Goal: Task Accomplishment & Management: Manage account settings

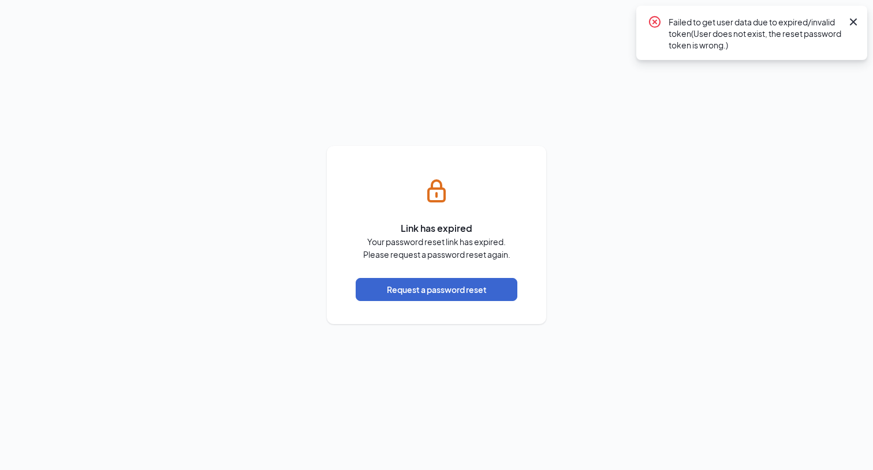
click at [452, 290] on button "Request a password reset" at bounding box center [436, 289] width 162 height 23
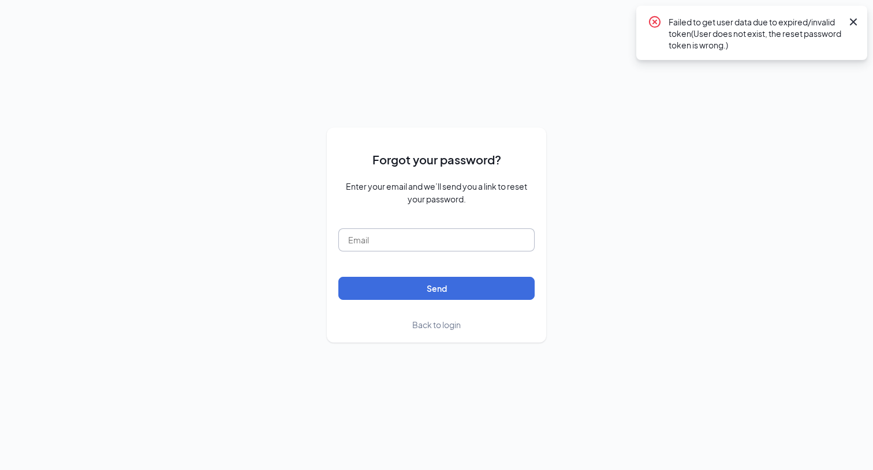
click at [438, 244] on input "text" at bounding box center [436, 240] width 196 height 23
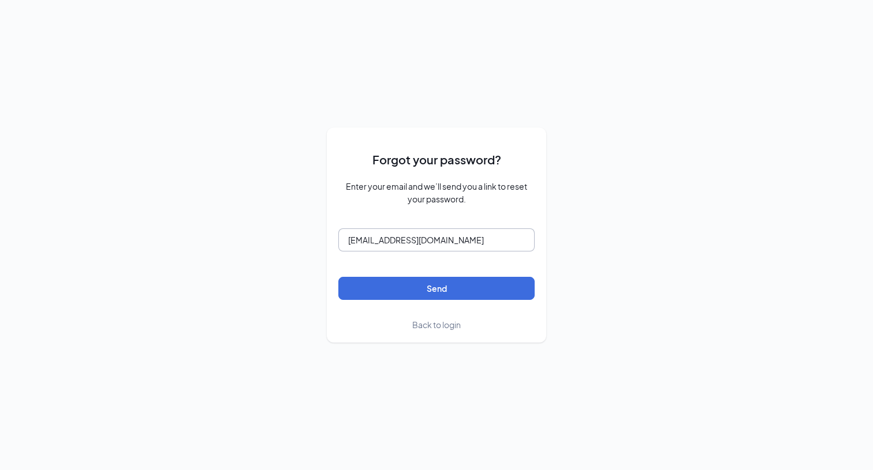
type input "chickfiladalton@gmail.com"
click at [436, 288] on button "Send" at bounding box center [436, 288] width 196 height 23
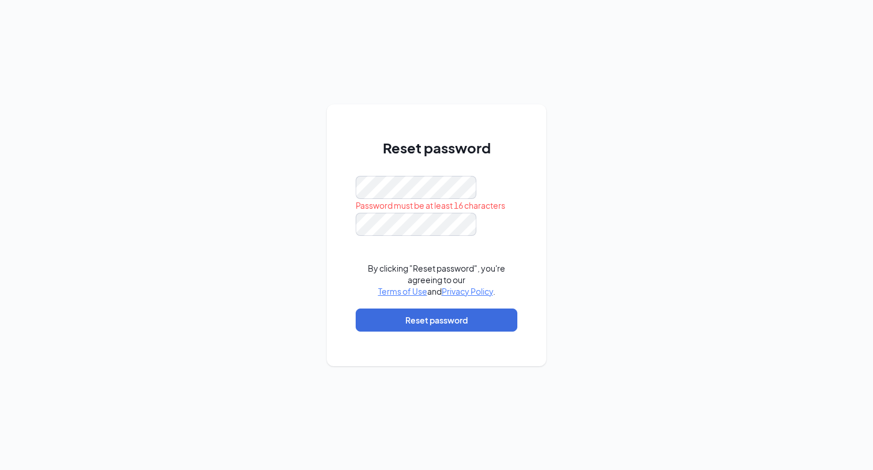
click at [428, 210] on div "Password must be at least 16 characters" at bounding box center [436, 205] width 162 height 13
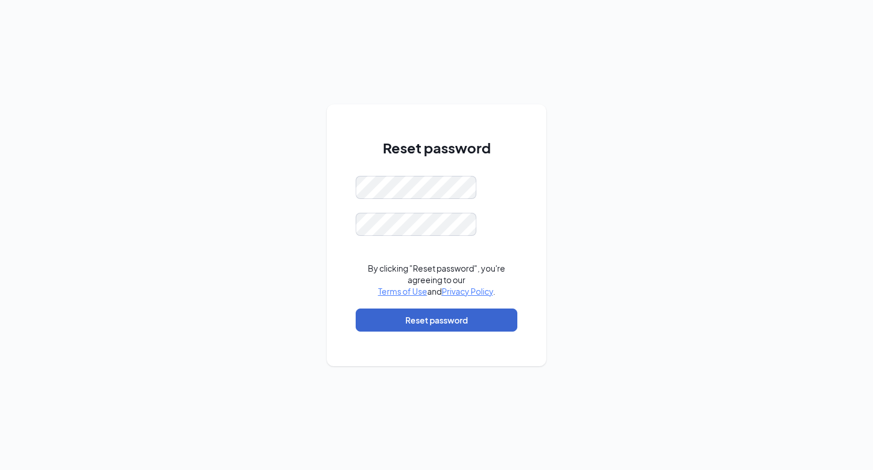
click at [417, 317] on button "Reset password" at bounding box center [436, 320] width 162 height 23
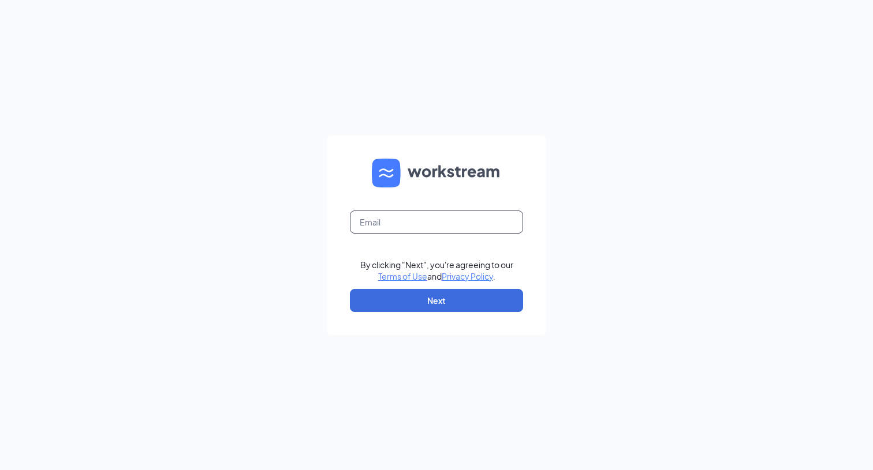
click at [405, 229] on input "text" at bounding box center [436, 222] width 173 height 23
type input "[EMAIL_ADDRESS][DOMAIN_NAME]"
click at [413, 305] on button "Next" at bounding box center [436, 300] width 173 height 23
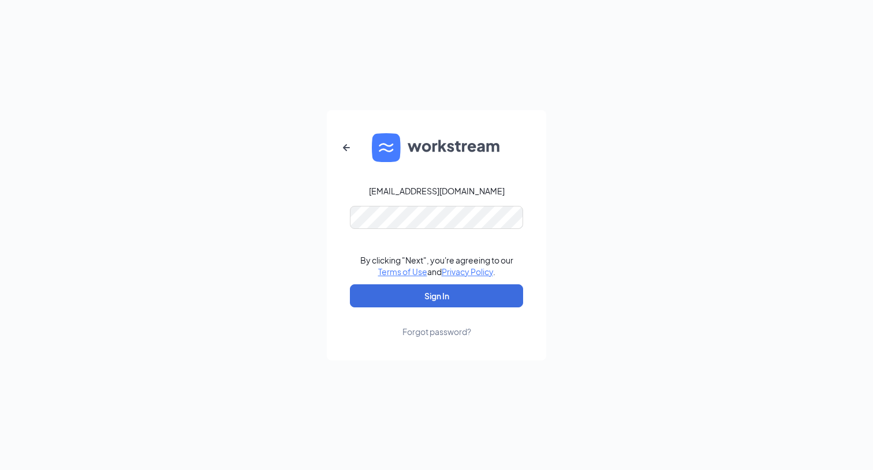
click at [436, 295] on button "Sign In" at bounding box center [436, 296] width 173 height 23
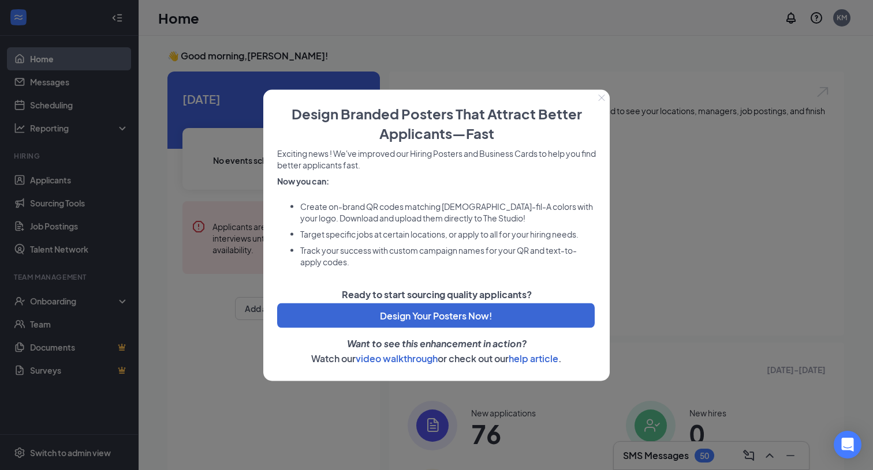
click at [600, 99] on icon "Close" at bounding box center [601, 97] width 7 height 7
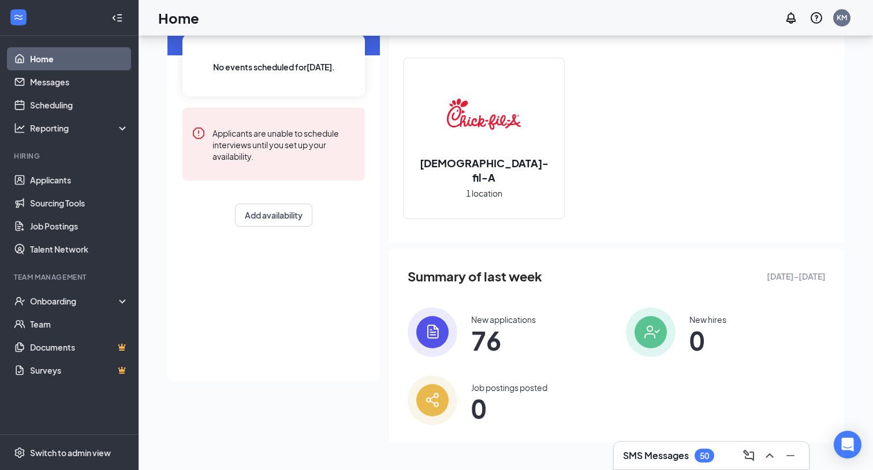
scroll to position [93, 0]
click at [495, 345] on span "76" at bounding box center [503, 341] width 65 height 21
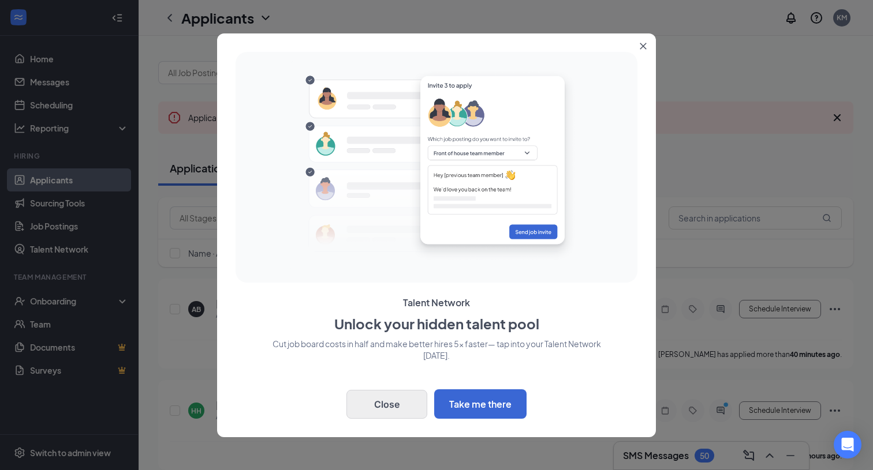
click at [391, 405] on button "Close" at bounding box center [386, 404] width 81 height 29
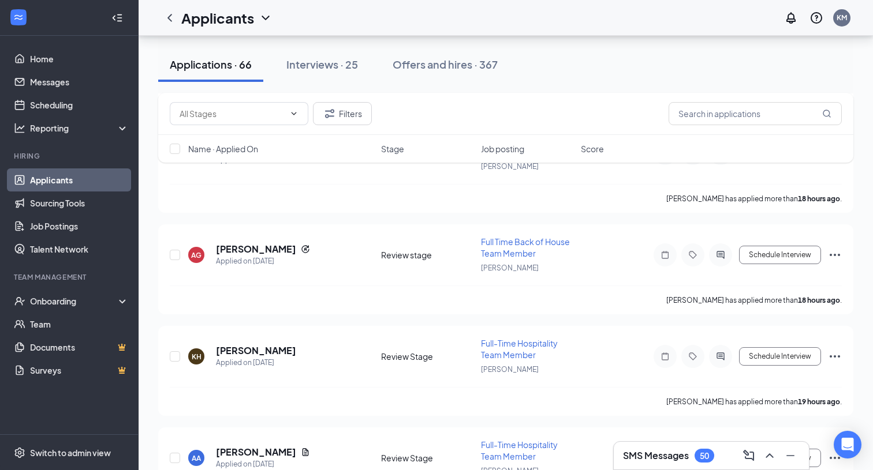
scroll to position [969, 0]
click at [246, 352] on h5 "Kenny Harmon" at bounding box center [256, 350] width 80 height 13
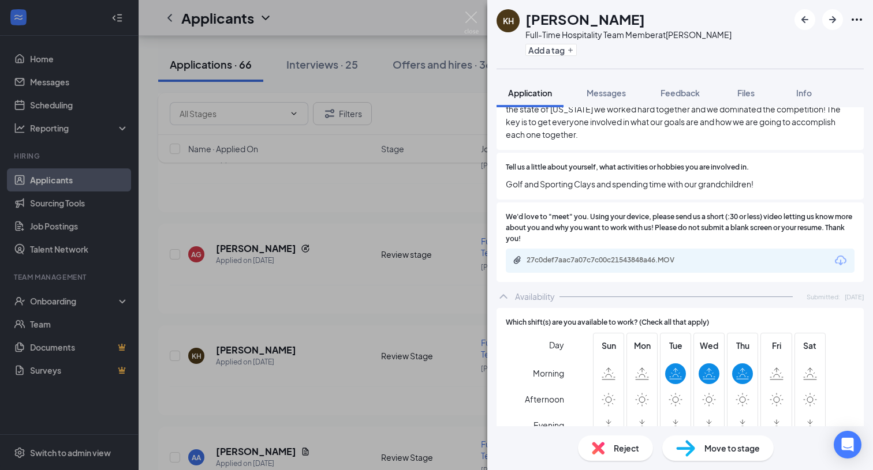
scroll to position [762, 0]
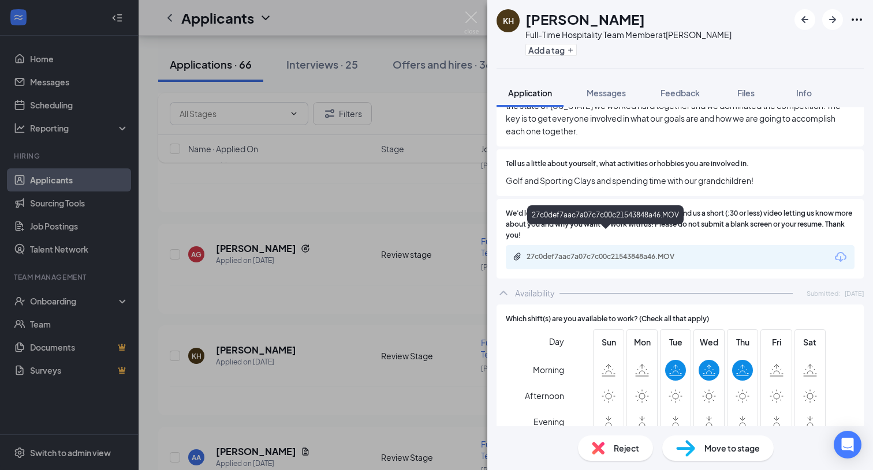
click at [573, 229] on div "27c0def7aac7a07c7c00c21543848a46.MOV" at bounding box center [605, 217] width 156 height 24
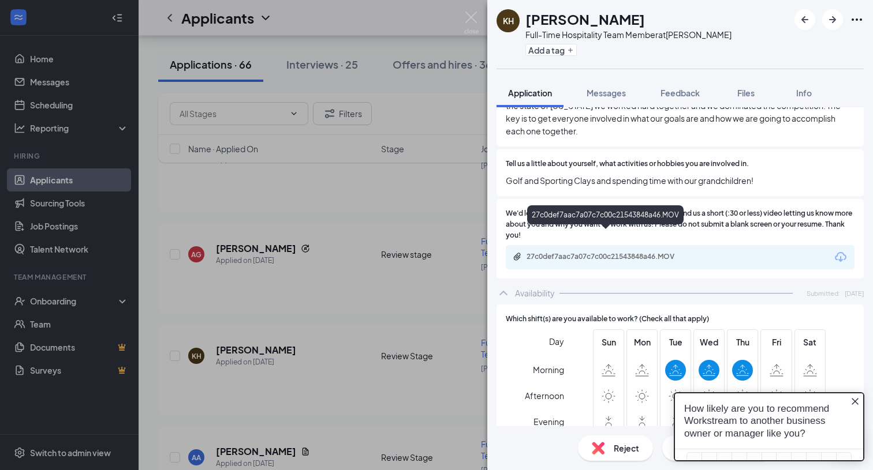
click at [570, 252] on div "27c0def7aac7a07c7c00c21543848a46.MOV" at bounding box center [607, 256] width 162 height 9
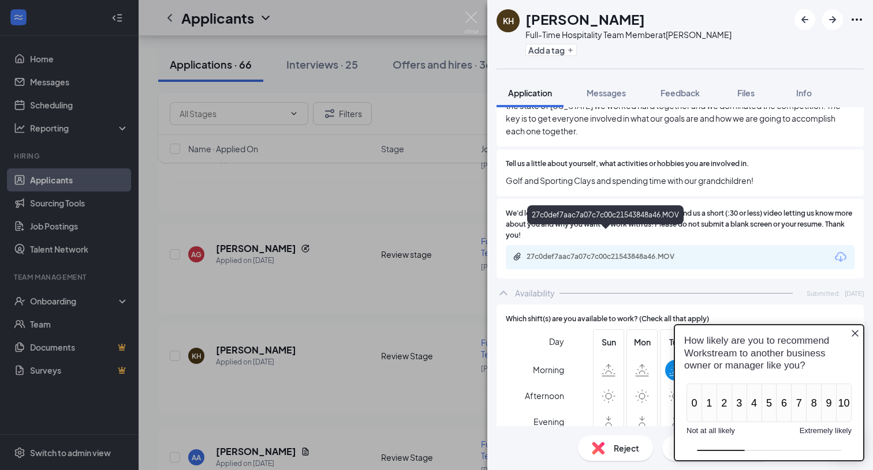
scroll to position [0, 0]
click at [469, 19] on img at bounding box center [471, 23] width 14 height 23
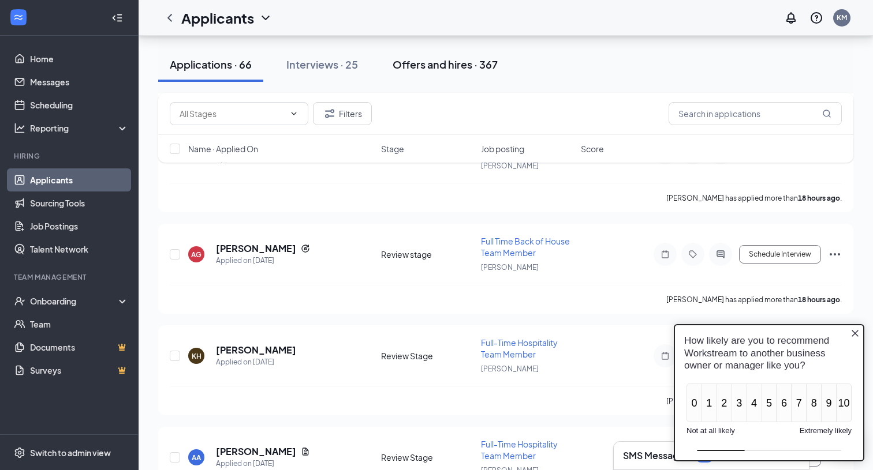
click at [459, 62] on div "Offers and hires · 367" at bounding box center [444, 64] width 105 height 14
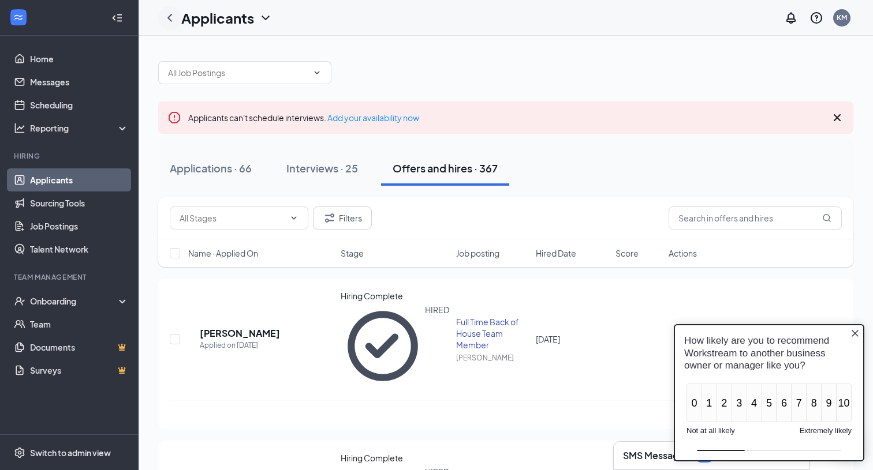
click at [173, 21] on icon "ChevronLeft" at bounding box center [170, 18] width 14 height 14
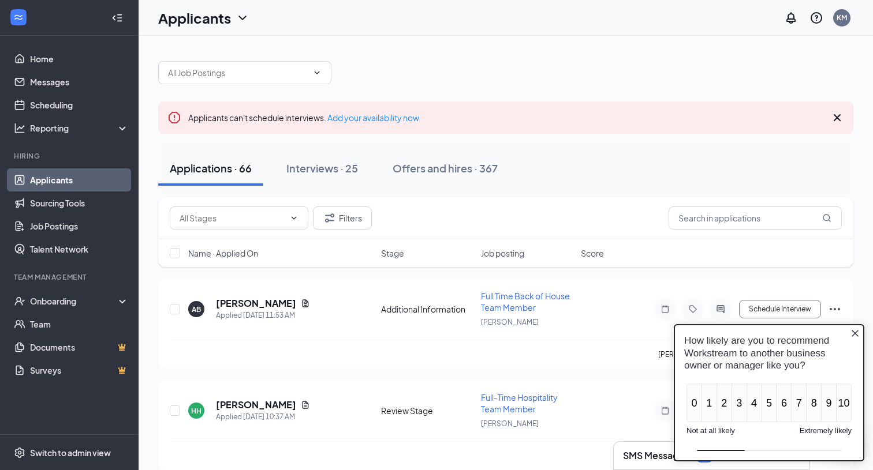
click at [858, 335] on icon "Close button" at bounding box center [854, 333] width 9 height 9
